Goal: Task Accomplishment & Management: Manage account settings

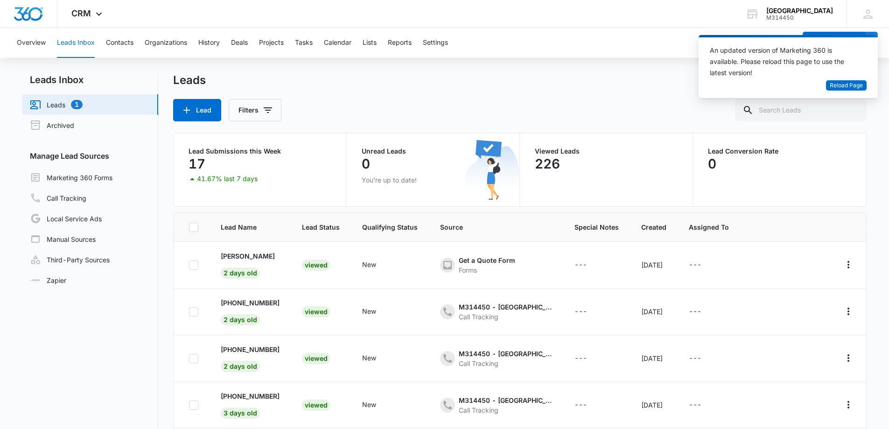
click at [51, 107] on link "Leads 1" at bounding box center [56, 104] width 53 height 11
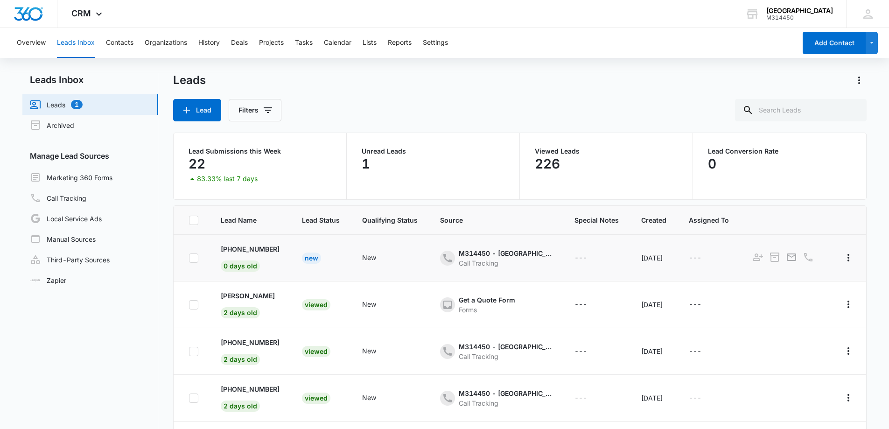
click at [306, 259] on div "New" at bounding box center [311, 258] width 19 height 11
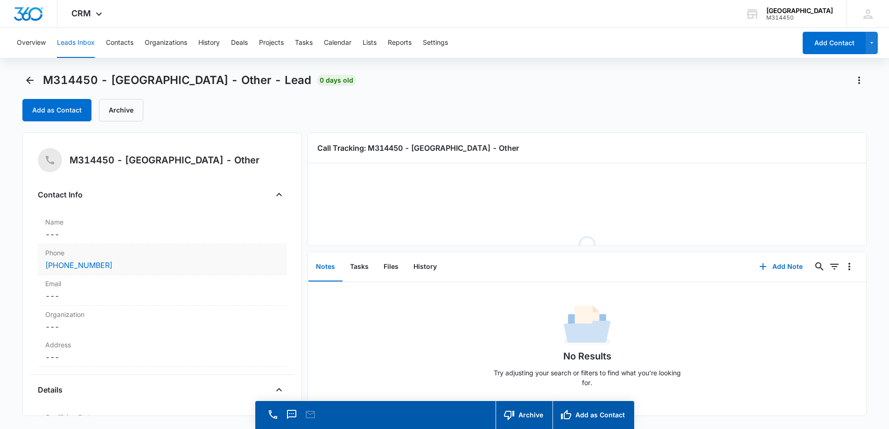
click at [163, 264] on div "(519) 868-6482" at bounding box center [162, 265] width 234 height 11
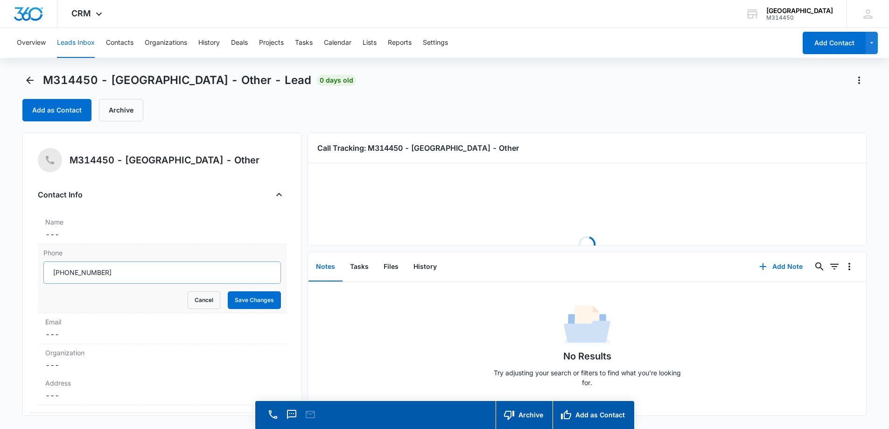
click at [63, 273] on input "Phone" at bounding box center [162, 272] width 238 height 22
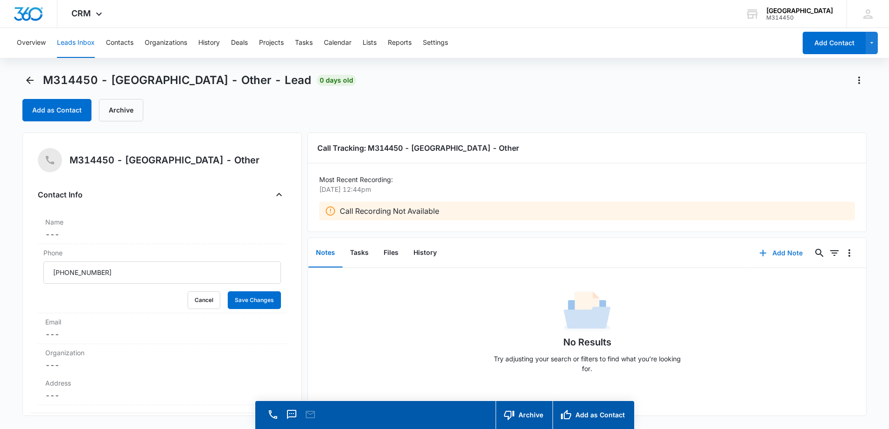
click at [774, 243] on button "Add Note" at bounding box center [781, 253] width 62 height 22
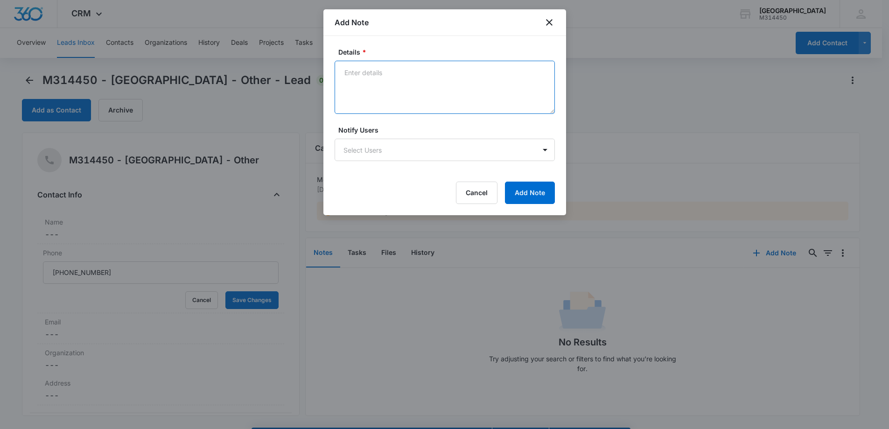
click at [376, 91] on textarea "Details *" at bounding box center [445, 87] width 220 height 53
type textarea "NP. Booked to see doctor"
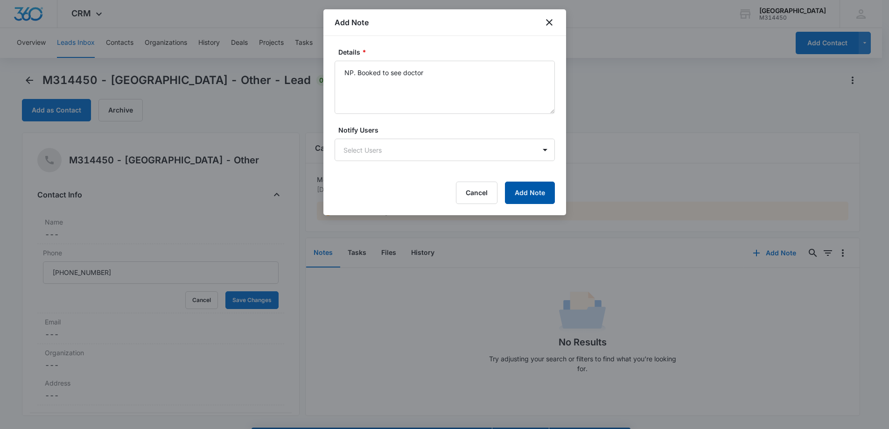
click at [541, 191] on button "Add Note" at bounding box center [530, 193] width 50 height 22
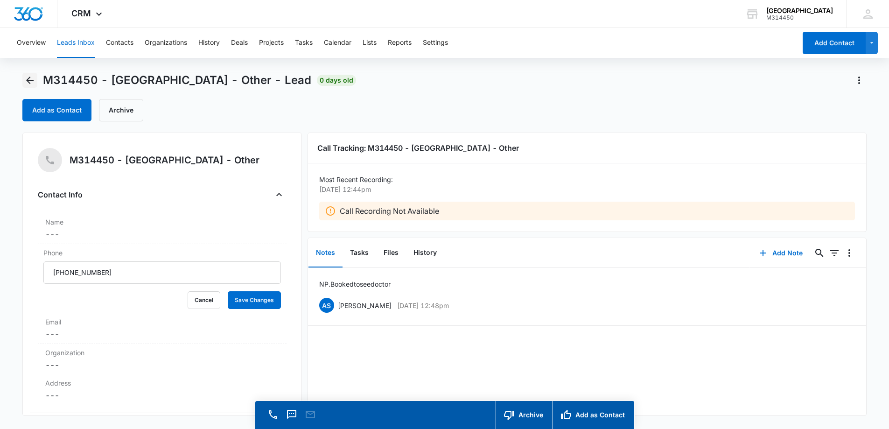
click at [28, 78] on icon "Back" at bounding box center [29, 80] width 7 height 7
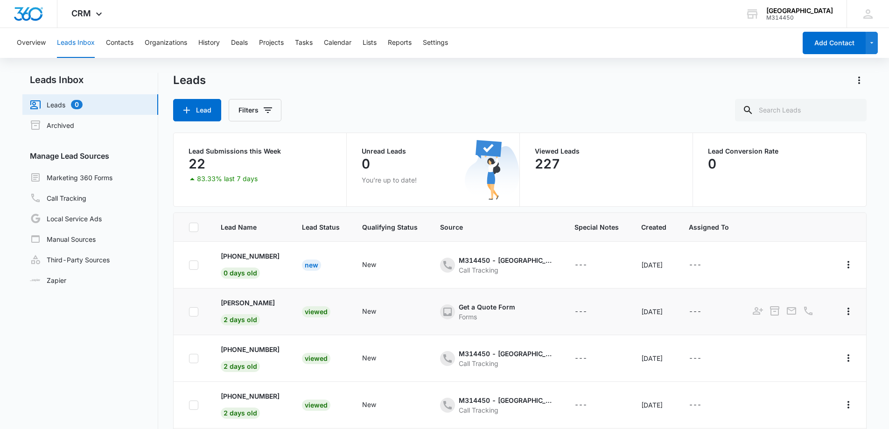
click at [314, 310] on div "Viewed" at bounding box center [316, 311] width 28 height 11
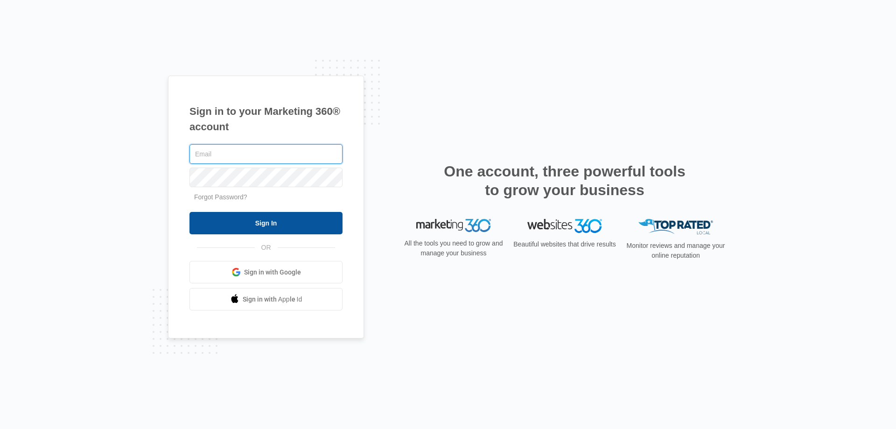
type input "[EMAIL_ADDRESS][DOMAIN_NAME]"
click at [241, 225] on input "Sign In" at bounding box center [266, 223] width 153 height 22
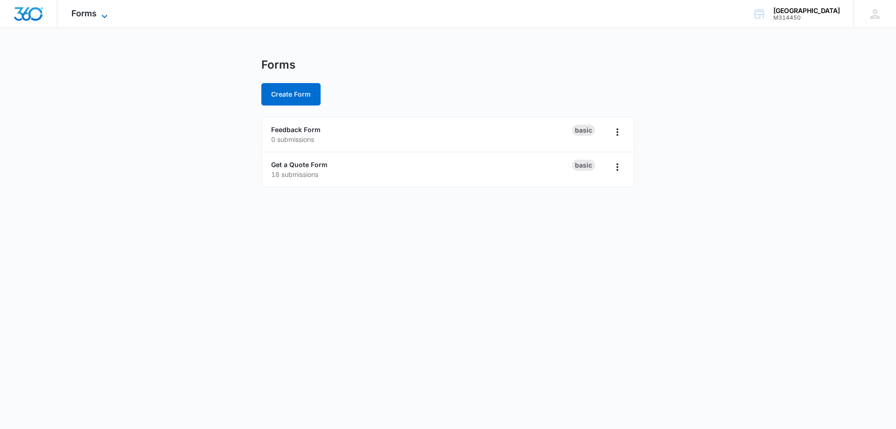
click at [95, 12] on span "Forms" at bounding box center [83, 13] width 25 height 10
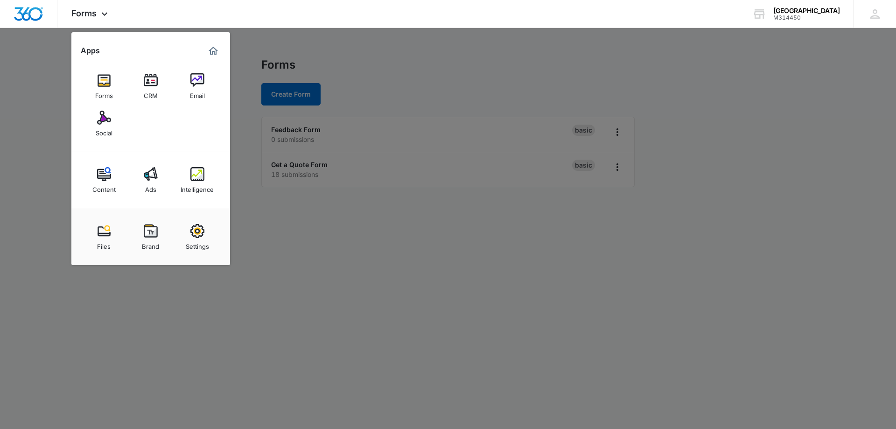
click at [150, 88] on div "CRM" at bounding box center [151, 93] width 14 height 12
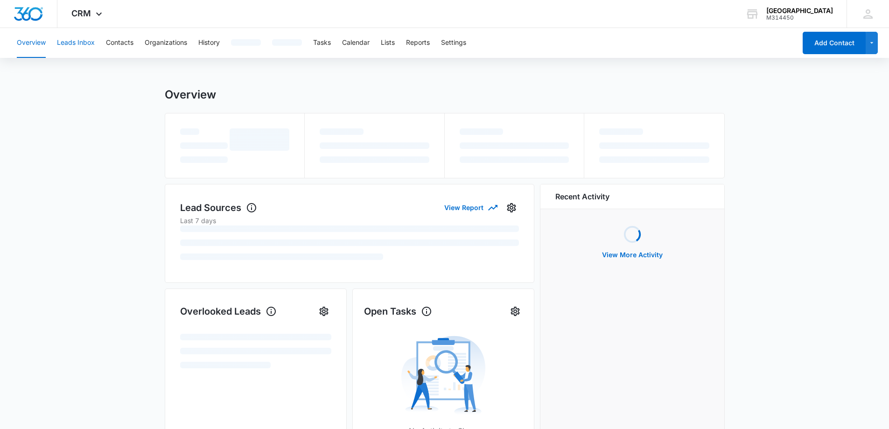
click at [83, 30] on button "Leads Inbox" at bounding box center [76, 43] width 38 height 30
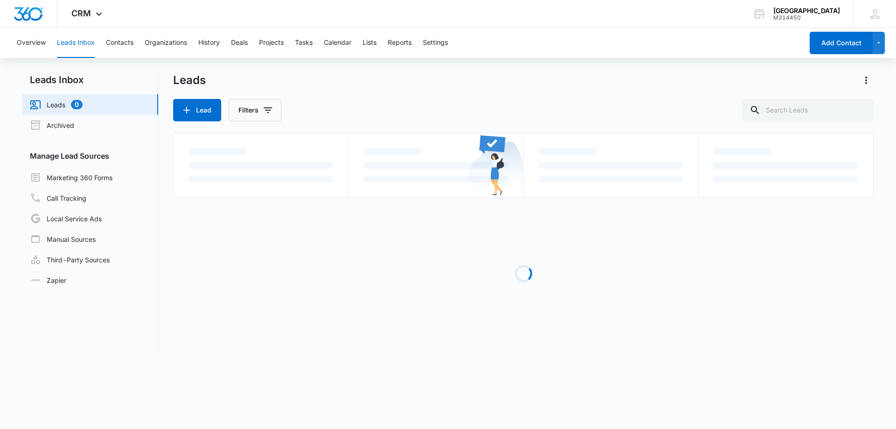
click at [76, 41] on button "Leads Inbox" at bounding box center [76, 43] width 38 height 30
